Goal: Transaction & Acquisition: Subscribe to service/newsletter

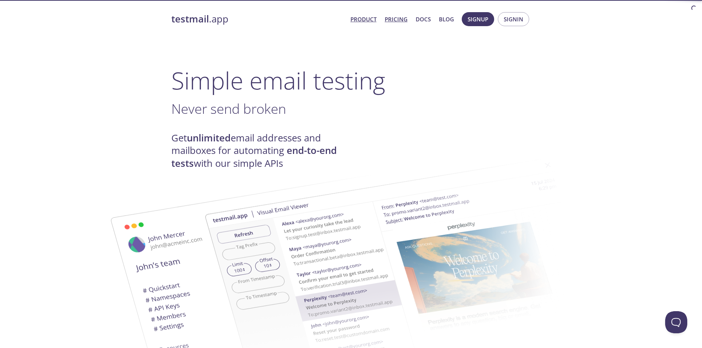
click at [398, 19] on link "Pricing" at bounding box center [396, 19] width 23 height 10
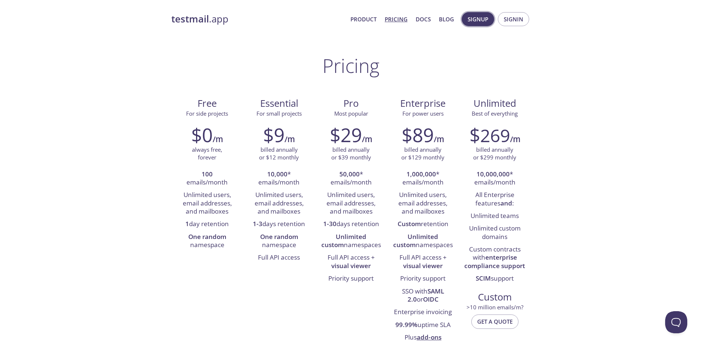
click at [472, 18] on span "Signup" at bounding box center [478, 19] width 21 height 10
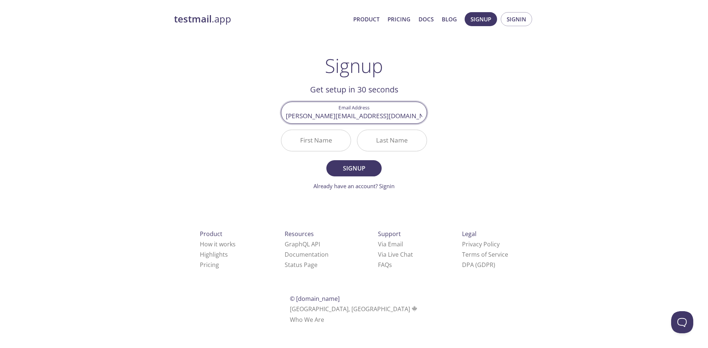
type input "[PERSON_NAME][EMAIL_ADDRESS][DOMAIN_NAME]"
type input "K"
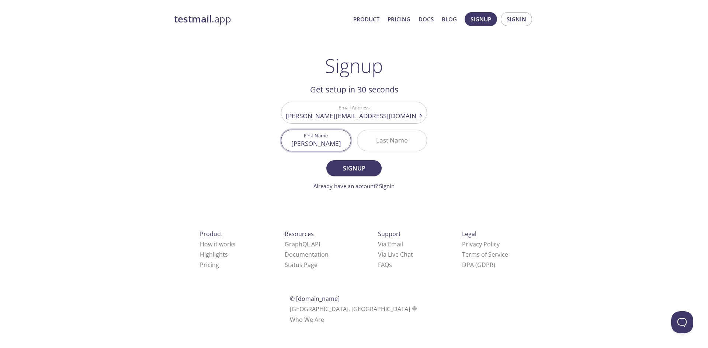
type input "[PERSON_NAME]"
click at [362, 162] on button "Signup" at bounding box center [353, 168] width 55 height 16
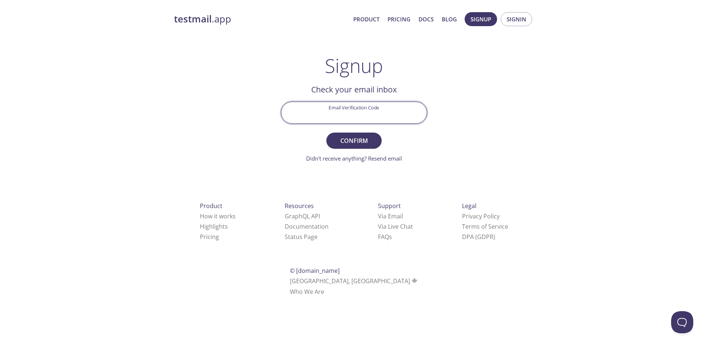
click at [362, 113] on input "Email Verification Code" at bounding box center [353, 112] width 145 height 21
paste input "DSSS51H"
type input "DSSS51H"
click at [360, 139] on span "Confirm" at bounding box center [353, 141] width 39 height 10
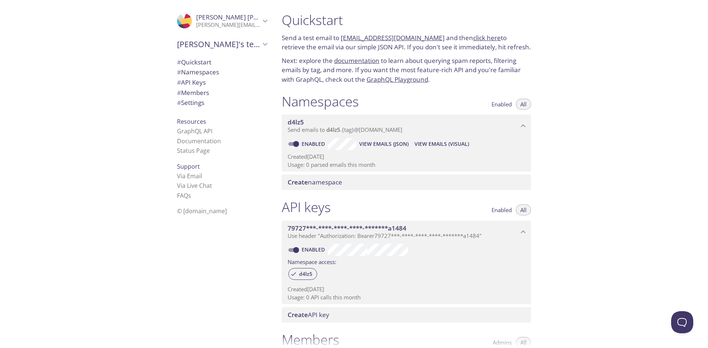
click at [480, 38] on link "click here" at bounding box center [487, 38] width 28 height 8
click at [389, 83] on link "GraphQL Playground" at bounding box center [397, 79] width 62 height 8
click at [204, 74] on span "# Namespaces" at bounding box center [198, 72] width 42 height 8
click at [205, 61] on span "# Quickstart" at bounding box center [194, 62] width 34 height 8
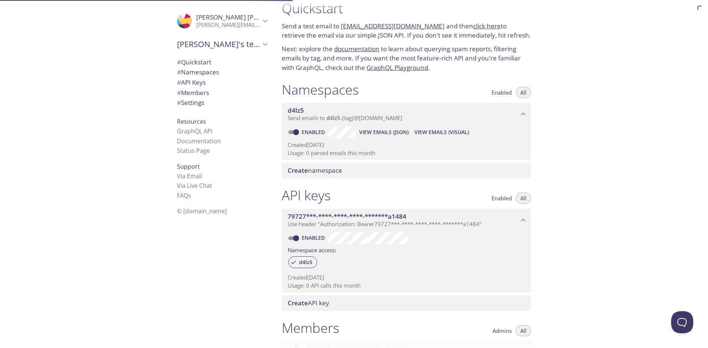
click at [195, 83] on span "# API Keys" at bounding box center [191, 82] width 29 height 8
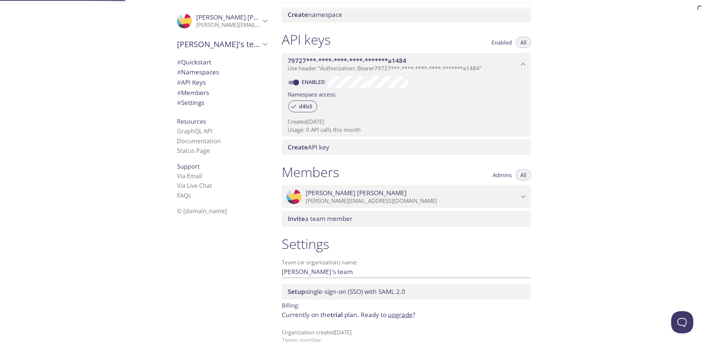
scroll to position [176, 0]
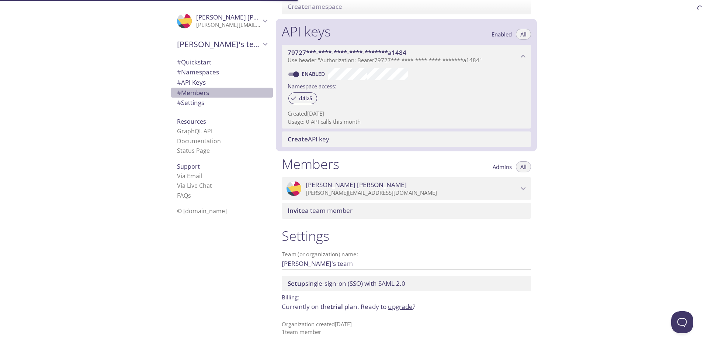
click at [195, 92] on span "# Members" at bounding box center [193, 92] width 32 height 8
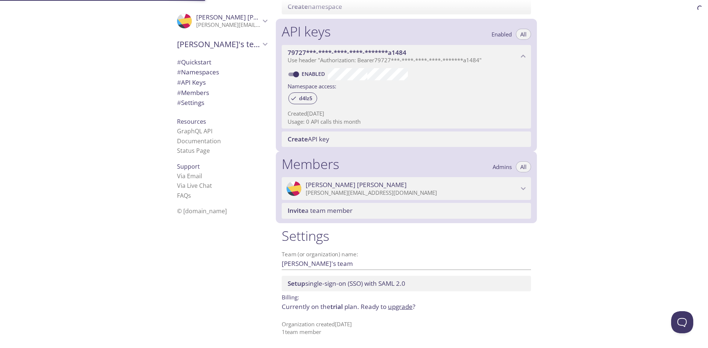
click at [195, 101] on span "# Settings" at bounding box center [190, 102] width 27 height 8
click at [190, 129] on link "GraphQL API" at bounding box center [194, 131] width 35 height 8
click at [260, 18] on icon "Kumaresan Periyasamy" at bounding box center [265, 21] width 10 height 10
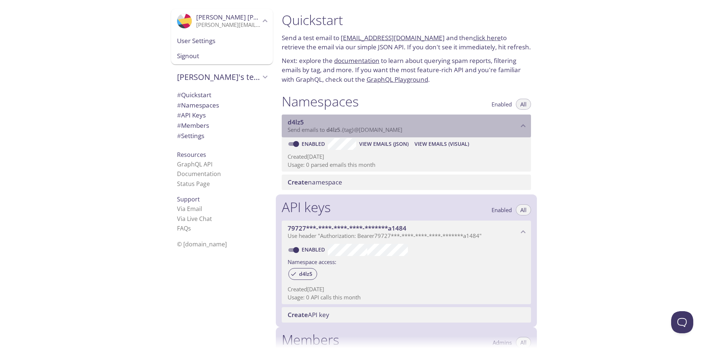
click at [332, 131] on span "d4lz5" at bounding box center [333, 129] width 14 height 7
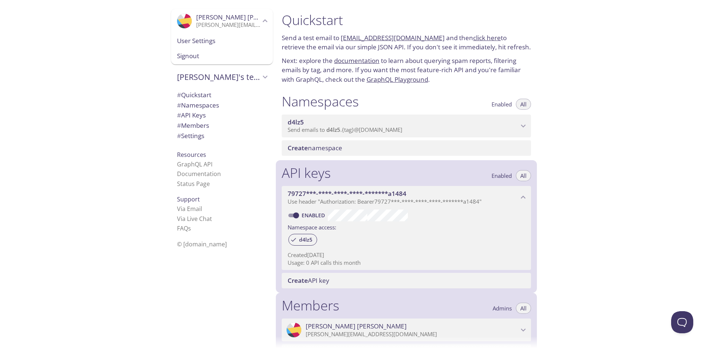
click at [331, 131] on span "d4lz5" at bounding box center [333, 129] width 14 height 7
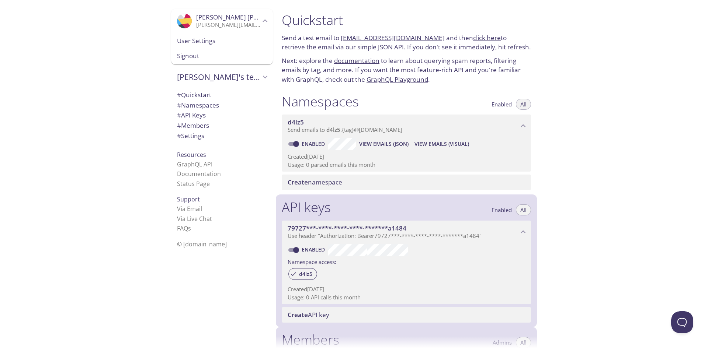
click at [428, 143] on span "View Emails (Visual)" at bounding box center [441, 144] width 55 height 9
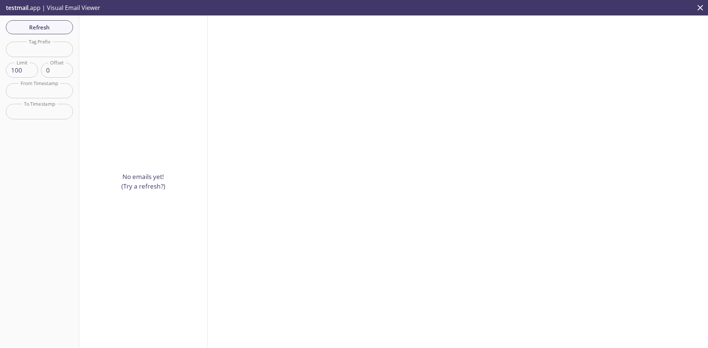
click at [46, 51] on input "text" at bounding box center [39, 49] width 67 height 15
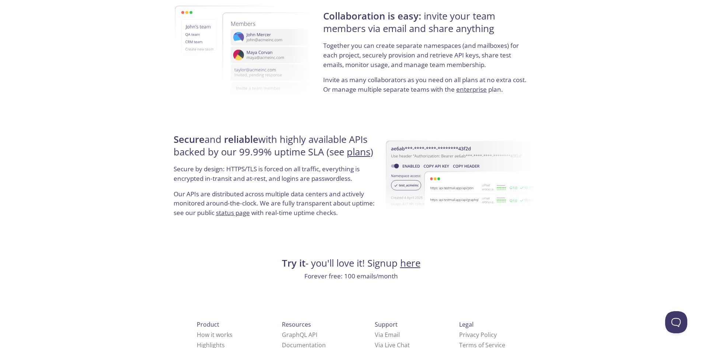
scroll to position [1338, 0]
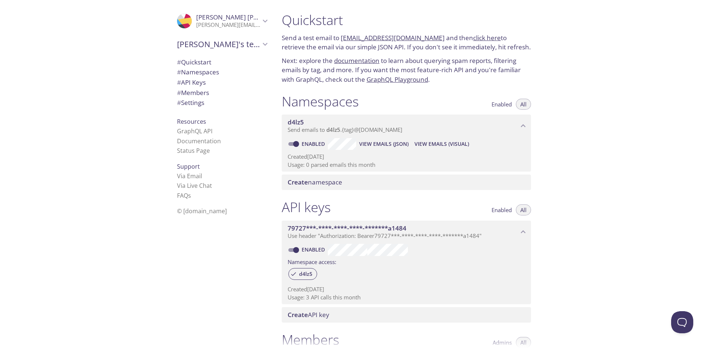
click at [496, 104] on span "Enabled" at bounding box center [501, 104] width 20 height 0
click at [515, 115] on div "d4lz5 Send emails to d4lz5 . {tag} @inbox.testmail.app" at bounding box center [406, 126] width 249 height 23
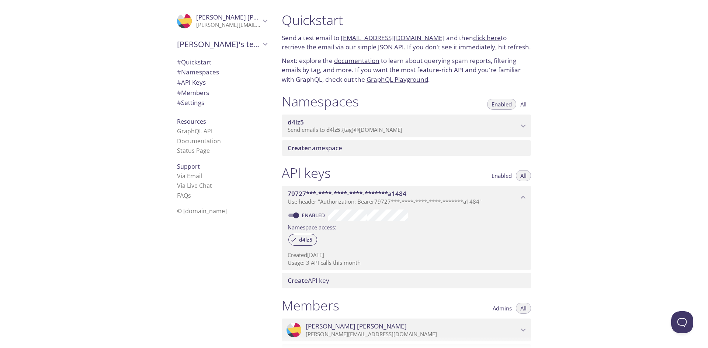
click at [515, 117] on div "d4lz5 Send emails to d4lz5 . {tag} @inbox.testmail.app" at bounding box center [406, 126] width 249 height 23
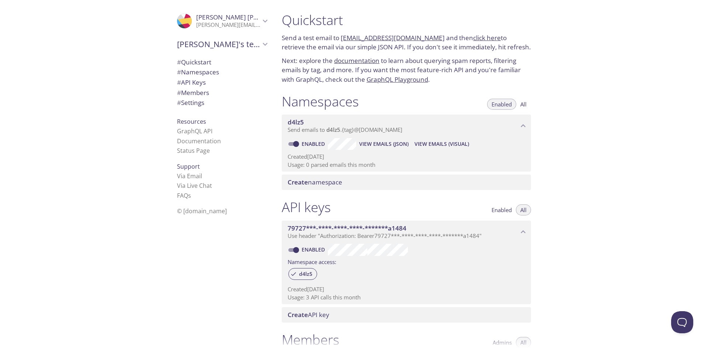
click at [326, 164] on p "Usage: 0 parsed emails this month" at bounding box center [406, 165] width 237 height 8
click at [317, 183] on span "Create namespace" at bounding box center [315, 182] width 55 height 8
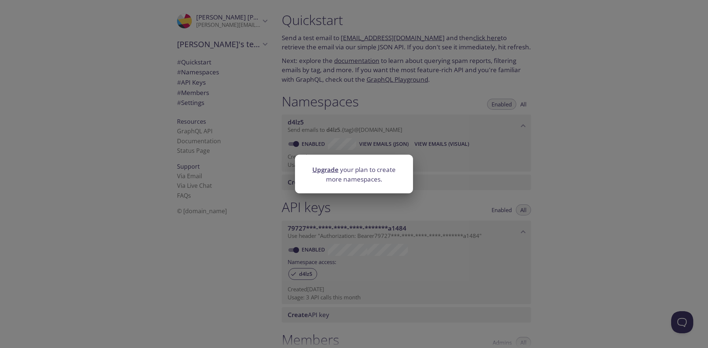
click at [486, 164] on div "Upgrade your plan to create more namespaces." at bounding box center [354, 174] width 708 height 348
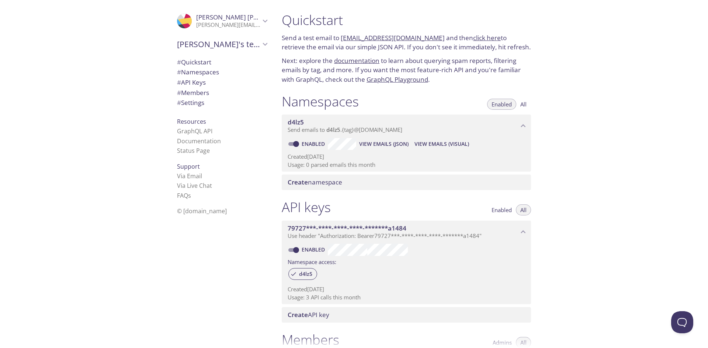
click at [298, 121] on span "d4lz5" at bounding box center [296, 122] width 16 height 8
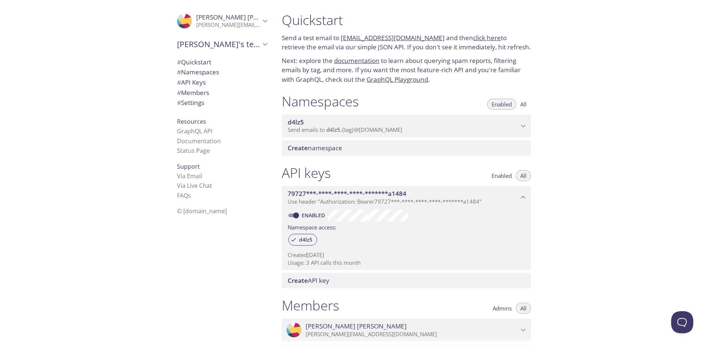
click at [298, 121] on span "d4lz5" at bounding box center [296, 122] width 16 height 8
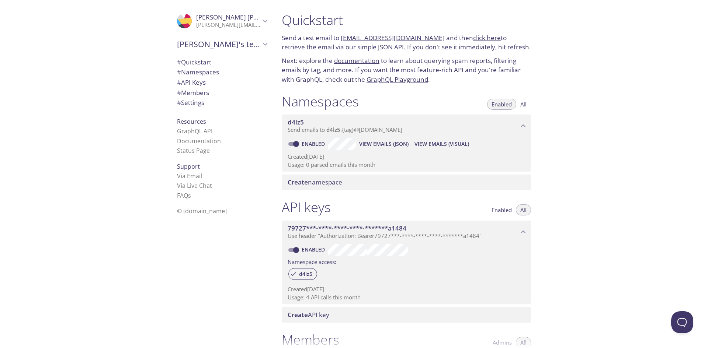
click at [574, 123] on div "Quickstart Send a test email to d4lz5.test@inbox.testmail.app and then click he…" at bounding box center [492, 174] width 432 height 348
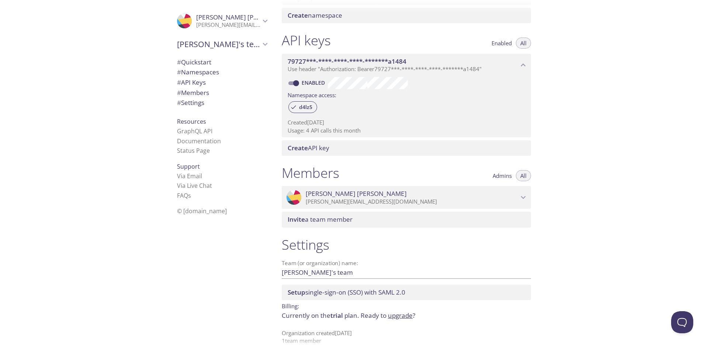
scroll to position [176, 0]
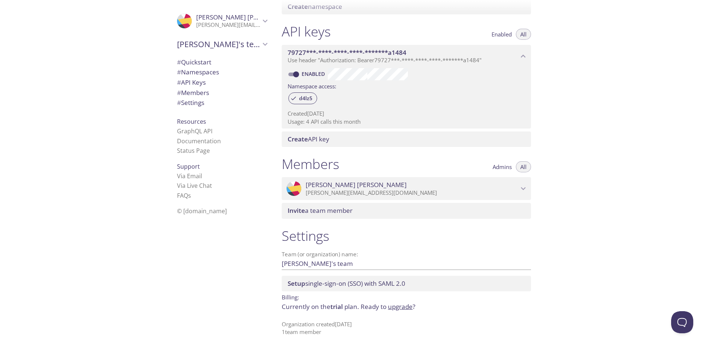
click at [322, 216] on div "Invite a team member" at bounding box center [406, 210] width 249 height 15
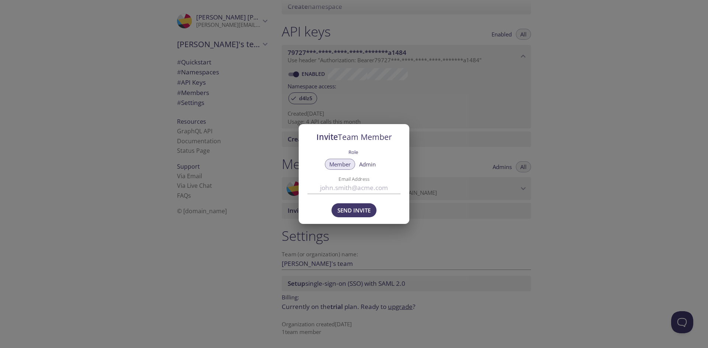
click at [341, 191] on input "Email Address" at bounding box center [353, 188] width 93 height 12
click at [372, 164] on span "Admin" at bounding box center [367, 164] width 17 height 0
click at [359, 182] on input "Email Address" at bounding box center [353, 188] width 93 height 12
type input "[EMAIL_ADDRESS][DOMAIN_NAME]"
click at [357, 208] on span "Send Invite" at bounding box center [353, 211] width 33 height 10
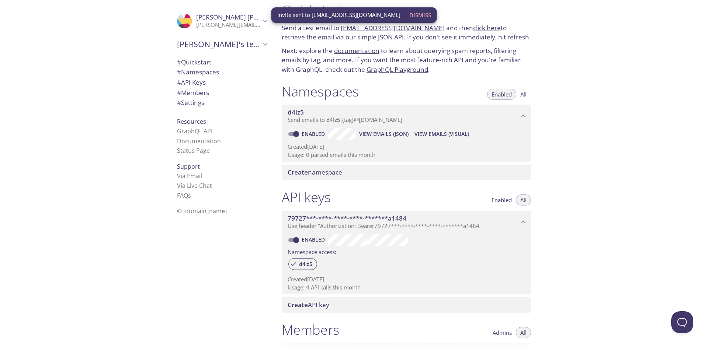
scroll to position [0, 0]
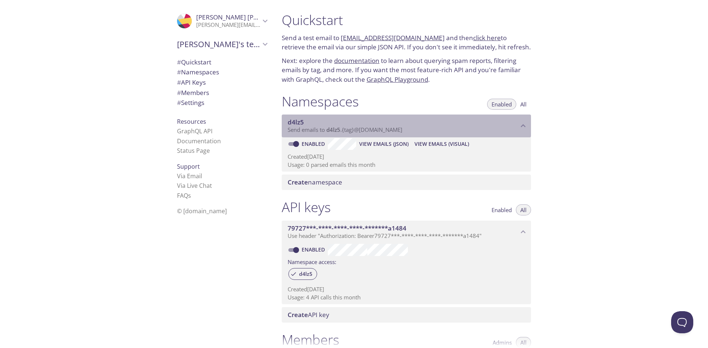
drag, startPoint x: 417, startPoint y: 131, endPoint x: 381, endPoint y: 130, distance: 35.8
click at [381, 130] on p "Send emails to d4lz5 . {tag} @inbox.testmail.app" at bounding box center [403, 129] width 231 height 7
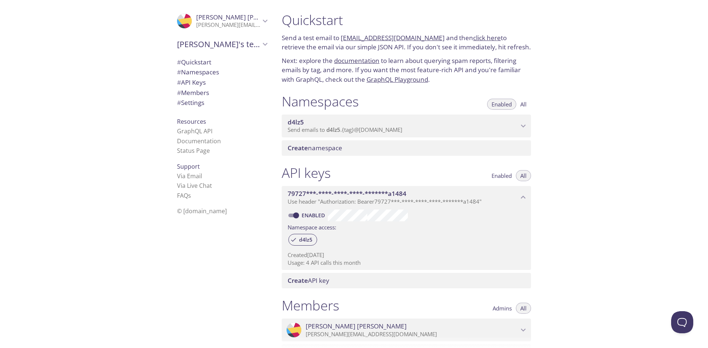
click at [349, 131] on span "Send emails to d4lz5 . {tag} @inbox.testmail.app" at bounding box center [345, 129] width 115 height 7
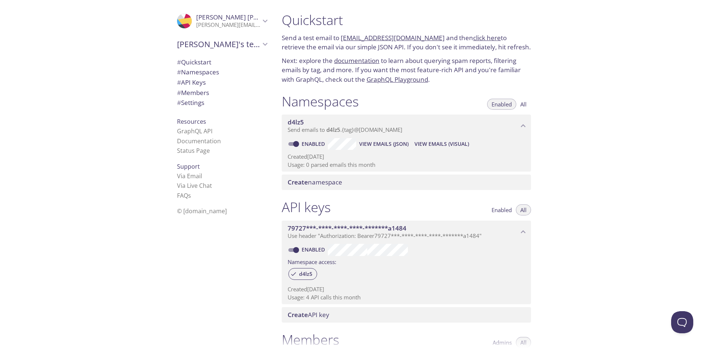
click at [435, 142] on span "View Emails (Visual)" at bounding box center [441, 144] width 55 height 9
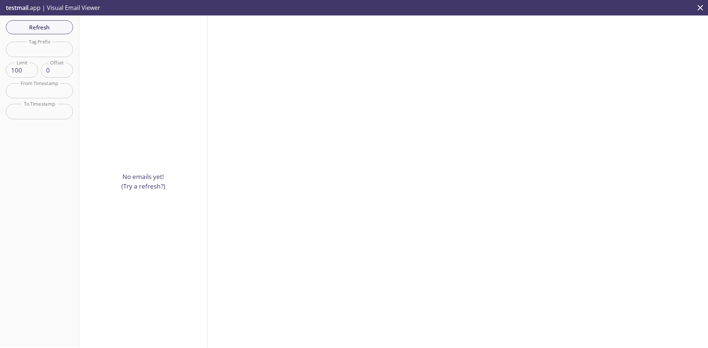
click at [37, 48] on input "text" at bounding box center [39, 49] width 67 height 15
click at [48, 25] on span "Refresh" at bounding box center [39, 27] width 55 height 10
click at [30, 52] on input "1" at bounding box center [39, 49] width 67 height 15
type input "2"
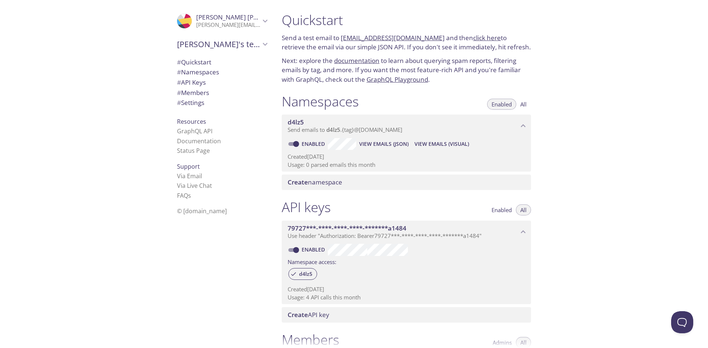
click at [202, 25] on p "[PERSON_NAME][EMAIL_ADDRESS][DOMAIN_NAME]" at bounding box center [228, 24] width 64 height 7
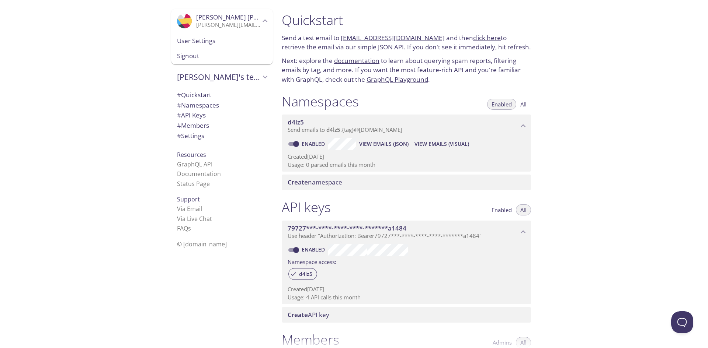
click at [195, 41] on span "User Settings" at bounding box center [222, 41] width 90 height 10
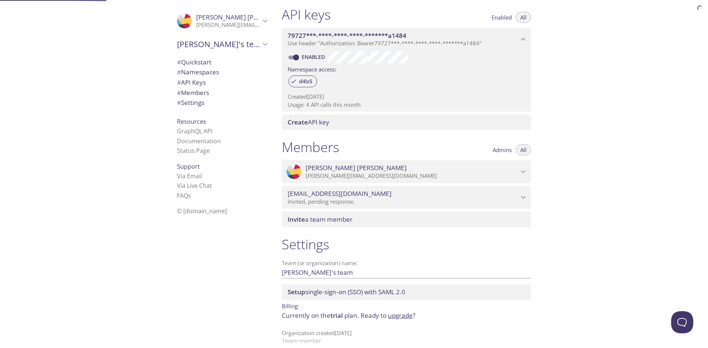
scroll to position [202, 0]
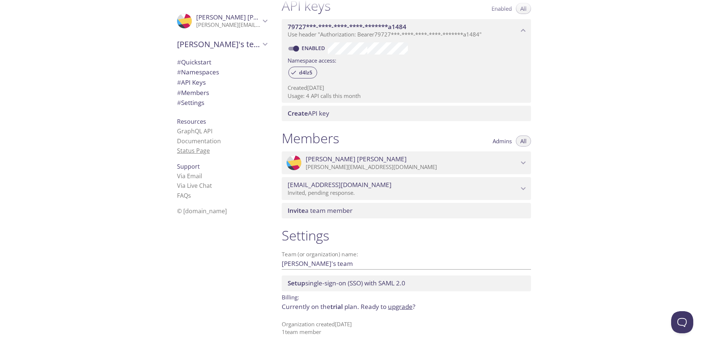
click at [203, 153] on link "Status Page" at bounding box center [193, 151] width 33 height 8
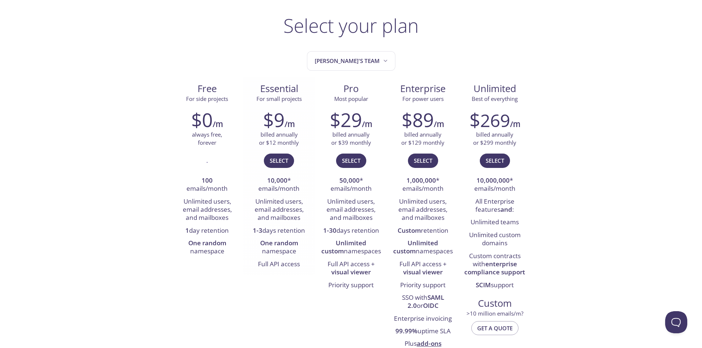
scroll to position [37, 0]
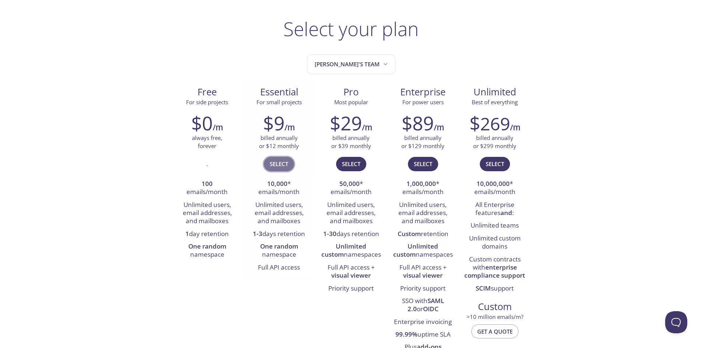
click at [278, 162] on span "Select" at bounding box center [279, 164] width 18 height 10
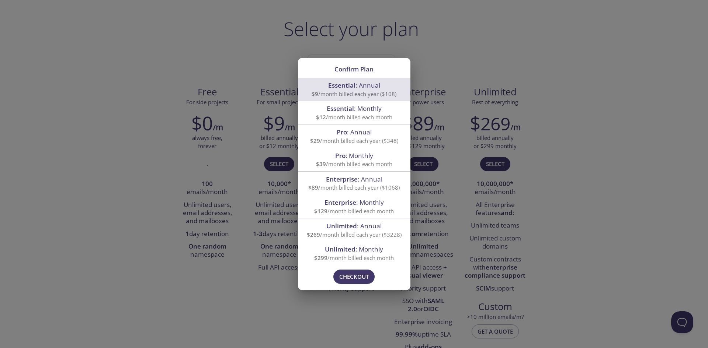
click at [375, 112] on span "Essential : Monthly" at bounding box center [354, 108] width 55 height 8
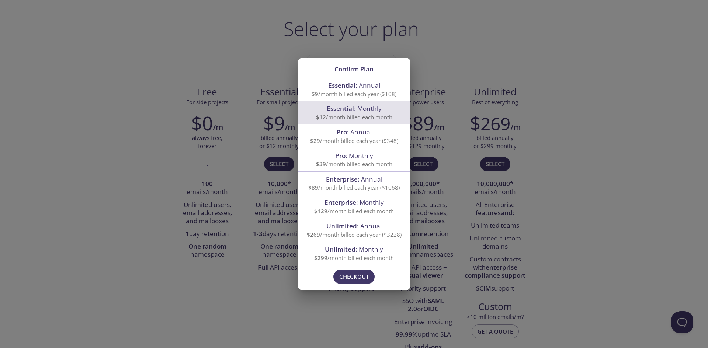
click at [423, 22] on div "Confirm Plan Essential : Annual $9 /month billed each year ($108) Essential : M…" at bounding box center [354, 174] width 708 height 348
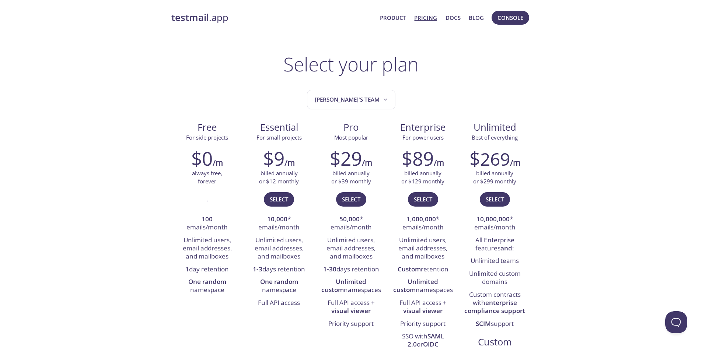
scroll to position [0, 0]
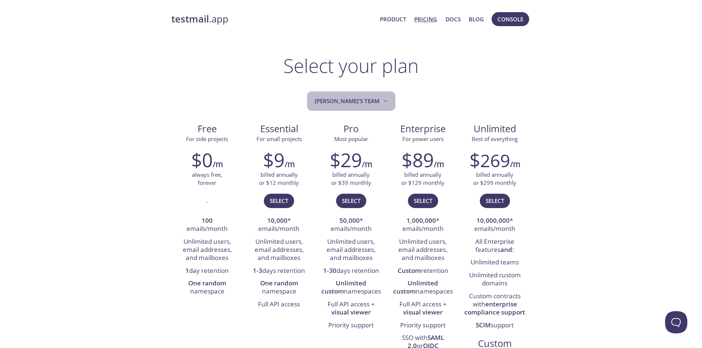
click at [363, 102] on span "[PERSON_NAME]'s team" at bounding box center [352, 101] width 74 height 10
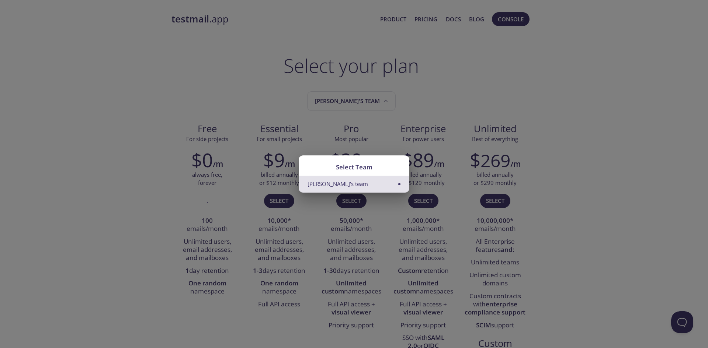
click at [434, 84] on div "Select Team Kumaresan's team" at bounding box center [354, 174] width 708 height 348
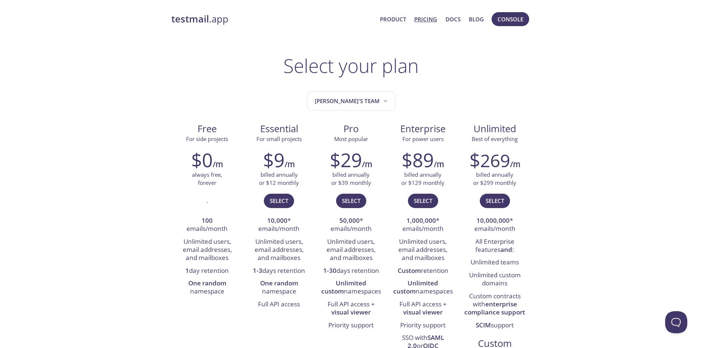
click at [211, 19] on link "testmail .app" at bounding box center [272, 19] width 203 height 13
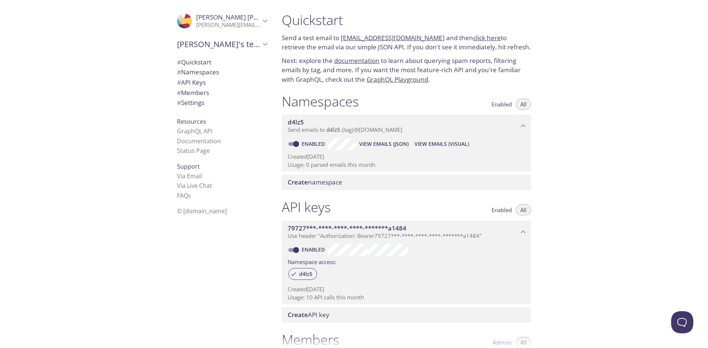
click at [178, 20] on icon "Kumaresan Periyasamy" at bounding box center [187, 21] width 18 height 8
click at [432, 144] on span "View Emails (Visual)" at bounding box center [441, 144] width 55 height 9
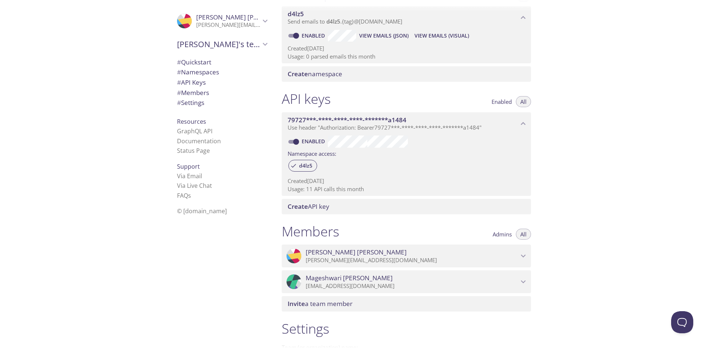
scroll to position [54, 0]
